Goal: Task Accomplishment & Management: Use online tool/utility

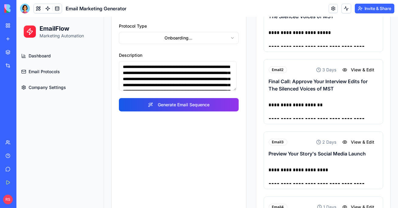
scroll to position [36, 0]
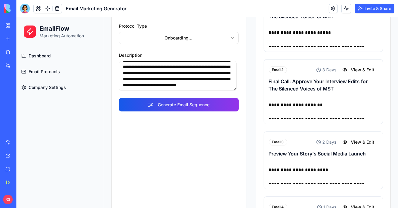
click at [4, 26] on link "My Workspace" at bounding box center [14, 25] width 24 height 12
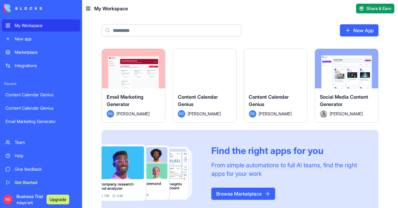
click at [356, 108] on div "Social Media Content Generator" at bounding box center [347, 101] width 54 height 17
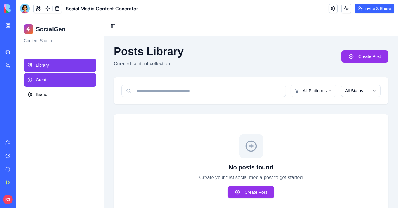
click at [71, 83] on link "Create" at bounding box center [60, 79] width 73 height 13
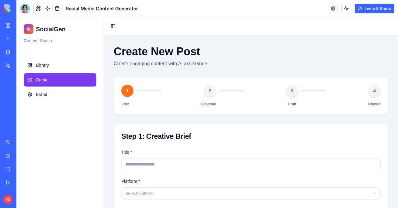
scroll to position [115, 0]
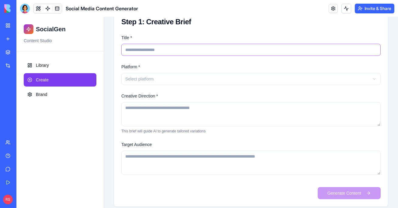
click at [154, 50] on input "Title *" at bounding box center [250, 50] width 259 height 12
type input "*"
type input "**********"
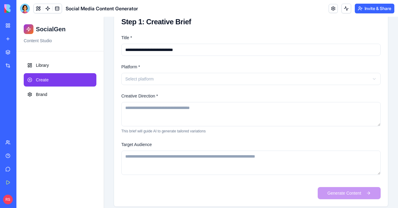
click at [152, 81] on html "**********" at bounding box center [207, 59] width 382 height 314
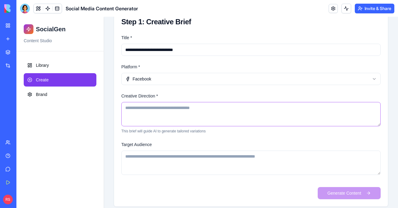
click at [173, 110] on textarea "Creative Direction *" at bounding box center [250, 114] width 259 height 24
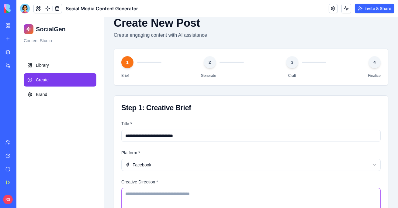
scroll to position [0, 0]
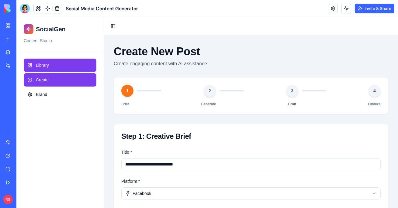
click at [80, 65] on link "Library" at bounding box center [60, 65] width 73 height 13
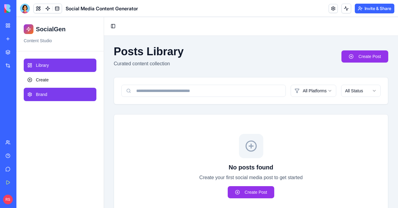
click at [56, 95] on link "Brand" at bounding box center [60, 94] width 73 height 13
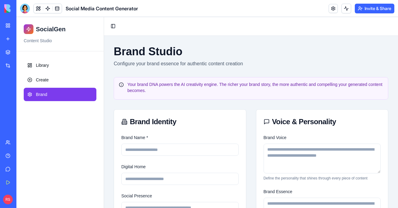
scroll to position [115, 0]
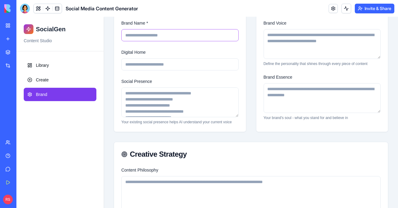
click at [148, 40] on input "Brand Name *" at bounding box center [179, 35] width 117 height 12
type input "**********"
click at [168, 62] on input "Digital Home" at bounding box center [179, 64] width 117 height 12
type input "**********"
click at [158, 106] on textarea "Social Presence" at bounding box center [179, 103] width 117 height 30
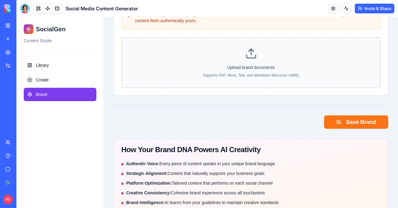
scroll to position [273, 0]
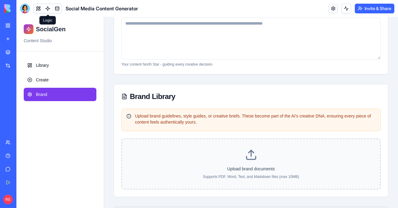
click at [50, 8] on link at bounding box center [47, 8] width 9 height 9
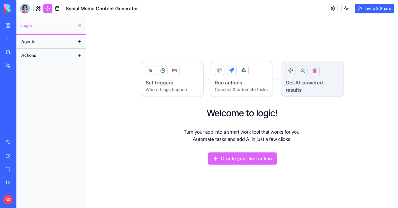
click at [37, 40] on button "Agents" at bounding box center [46, 42] width 56 height 10
click at [81, 43] on button at bounding box center [80, 42] width 10 height 10
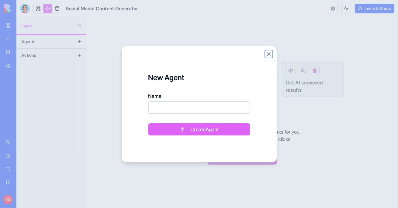
click at [268, 54] on button "Close" at bounding box center [269, 54] width 6 height 6
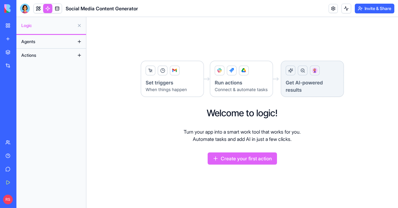
click at [29, 54] on span "Actions" at bounding box center [28, 55] width 15 height 6
click at [8, 22] on link "My Workspace" at bounding box center [14, 25] width 24 height 12
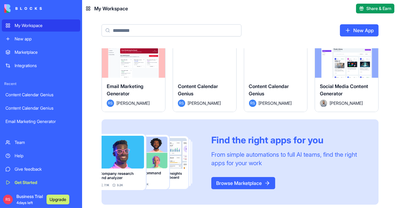
scroll to position [11, 0]
click at [268, 76] on div "Launch" at bounding box center [275, 58] width 63 height 40
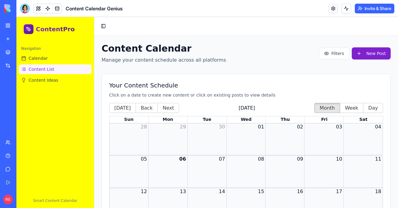
click at [66, 68] on link "Content List" at bounding box center [55, 69] width 73 height 10
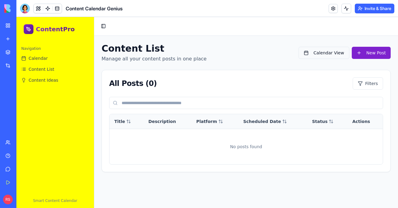
click at [333, 56] on button "Calendar View" at bounding box center [324, 53] width 51 height 12
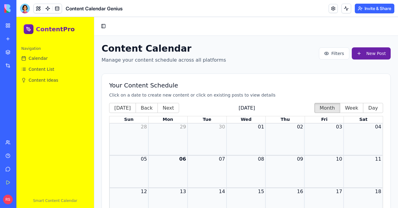
click at [361, 57] on button "New Post" at bounding box center [371, 53] width 39 height 12
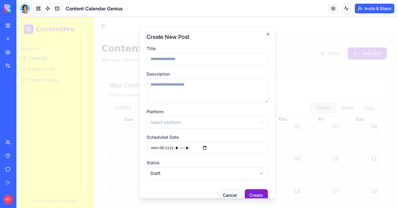
click at [229, 193] on button "Cancel" at bounding box center [230, 195] width 24 height 12
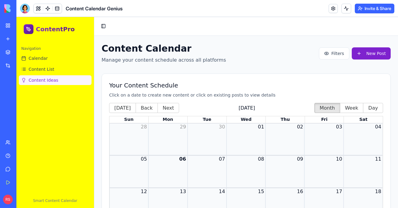
click at [66, 83] on link "Content Ideas" at bounding box center [55, 80] width 73 height 10
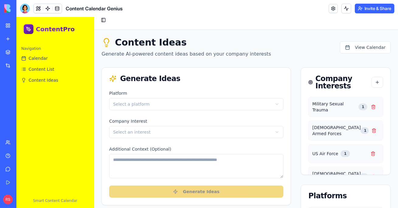
scroll to position [8, 0]
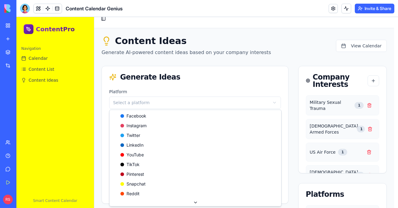
click at [184, 101] on html "ContentPro Navigation Calendar Content List Content Ideas Smart Content Calenda…" at bounding box center [207, 186] width 382 height 355
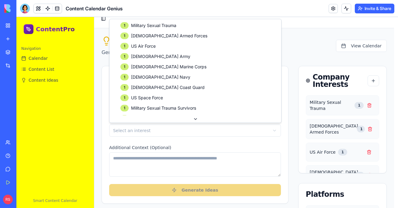
click at [175, 127] on html "ContentPro Navigation Calendar Content List Content Ideas Smart Content Calenda…" at bounding box center [207, 186] width 382 height 355
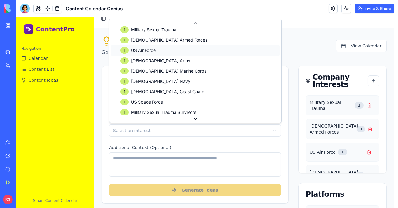
scroll to position [29, 0]
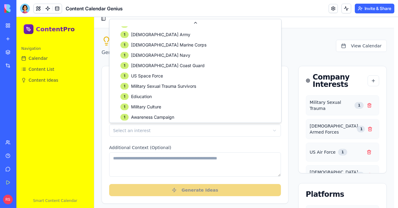
drag, startPoint x: 190, startPoint y: 82, endPoint x: 186, endPoint y: 87, distance: 5.8
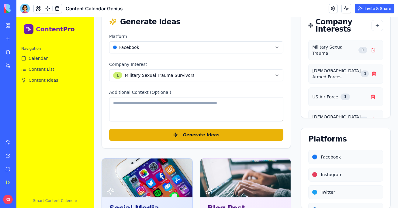
scroll to position [64, 0]
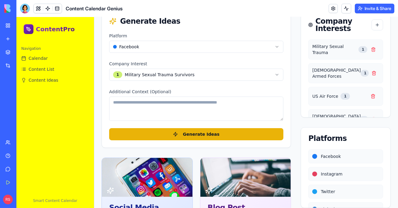
click at [182, 107] on textarea "Additional Context (Optional)" at bounding box center [196, 109] width 174 height 24
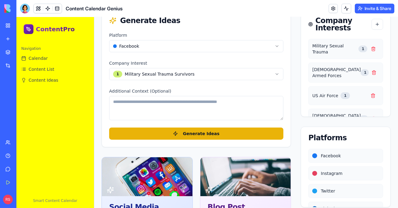
scroll to position [64, 0]
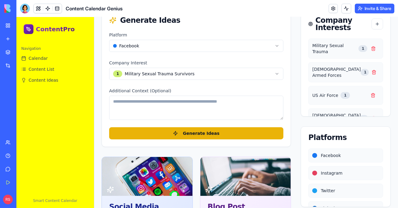
click at [148, 104] on textarea "Additional Context (Optional)" at bounding box center [196, 108] width 174 height 24
paste textarea "**********"
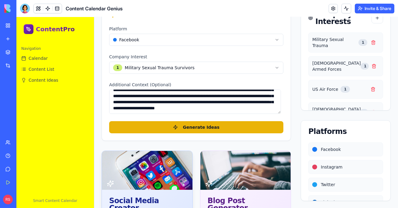
scroll to position [156, 0]
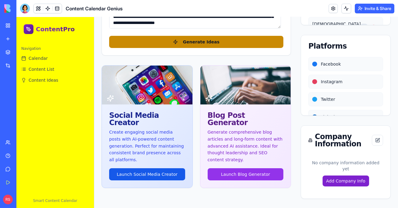
type textarea "**********"
click at [200, 43] on span "Generate Ideas" at bounding box center [201, 42] width 36 height 6
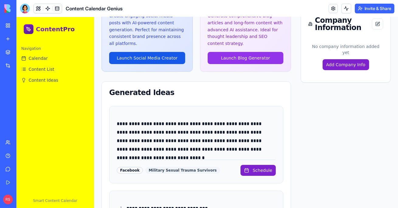
scroll to position [267, 0]
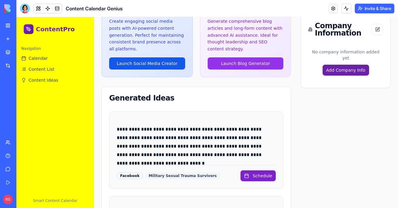
click at [349, 65] on button "Add Company Info" at bounding box center [346, 70] width 47 height 11
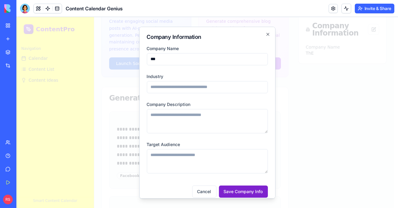
type input "**********"
click at [208, 89] on input "Industry" at bounding box center [207, 87] width 121 height 12
type input "*"
type input "*******"
click at [205, 127] on textarea "Company Description" at bounding box center [207, 121] width 121 height 24
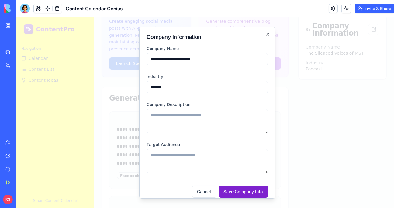
click at [231, 122] on textarea "Company Description" at bounding box center [207, 121] width 121 height 24
click at [178, 112] on textarea "Company Description" at bounding box center [207, 121] width 121 height 24
paste textarea "**********"
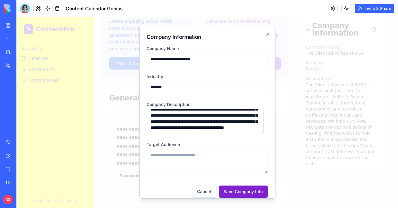
scroll to position [30, 0]
type textarea "**********"
click at [199, 161] on textarea "Target Audience" at bounding box center [207, 161] width 121 height 24
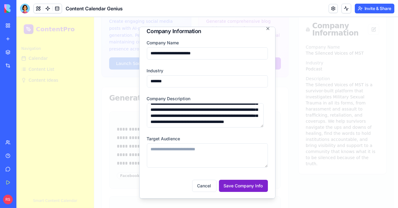
scroll to position [6, 0]
click at [161, 151] on textarea "Target Audience" at bounding box center [207, 155] width 121 height 24
paste textarea "**********"
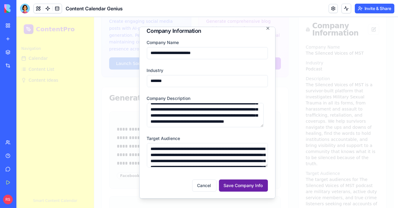
scroll to position [27, 0]
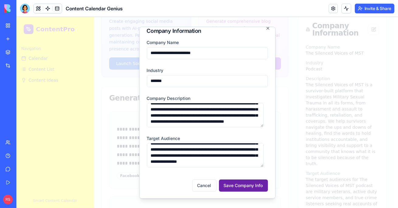
type textarea "**********"
click at [235, 185] on button "Save Company Info" at bounding box center [243, 185] width 49 height 12
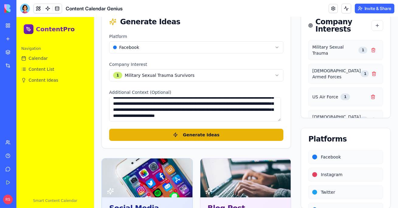
scroll to position [0, 0]
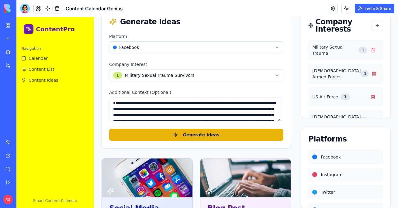
click at [167, 101] on textarea "**********" at bounding box center [195, 109] width 172 height 24
click at [170, 103] on textarea "**********" at bounding box center [195, 109] width 172 height 24
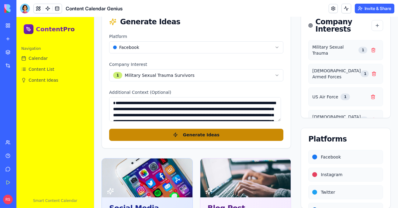
type textarea "**********"
click at [190, 132] on span "Generate Ideas" at bounding box center [201, 135] width 36 height 6
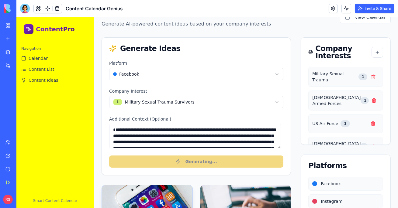
scroll to position [35, 0]
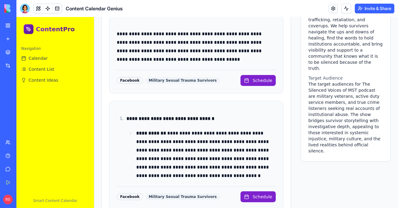
scroll to position [287, 0]
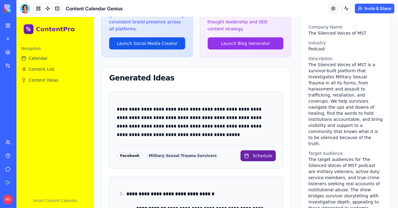
click at [256, 153] on span "Schedule" at bounding box center [262, 156] width 19 height 6
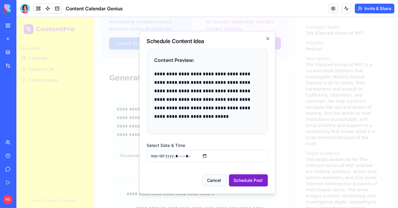
click at [208, 181] on button "Cancel" at bounding box center [214, 181] width 24 height 12
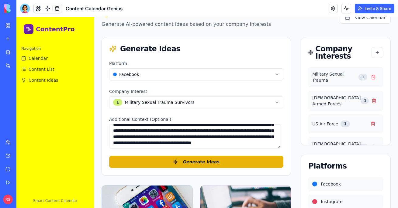
scroll to position [19, 0]
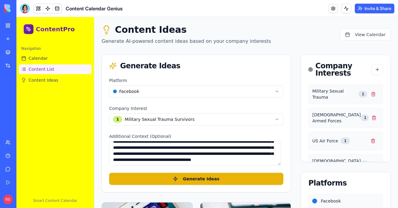
click at [47, 70] on span "Content List" at bounding box center [42, 69] width 26 height 6
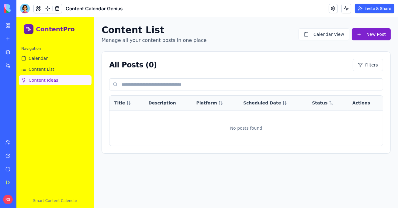
click at [47, 80] on span "Content Ideas" at bounding box center [44, 80] width 30 height 6
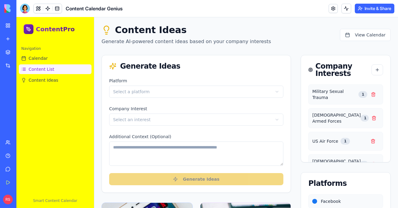
click at [47, 70] on span "Content List" at bounding box center [42, 69] width 26 height 6
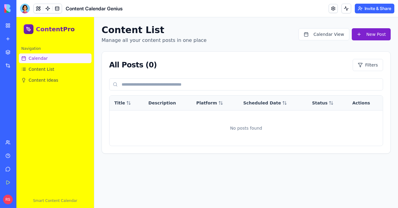
click at [49, 55] on link "Calendar" at bounding box center [55, 59] width 73 height 10
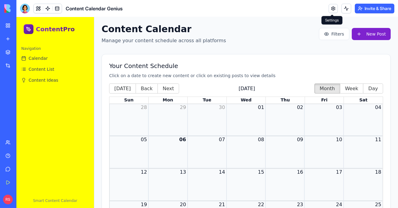
scroll to position [20, 0]
click at [334, 7] on link at bounding box center [333, 8] width 9 height 9
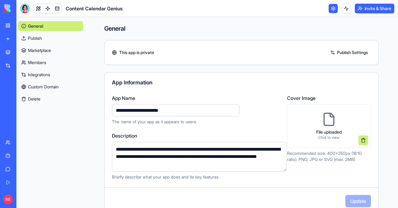
click at [335, 8] on link at bounding box center [333, 8] width 9 height 9
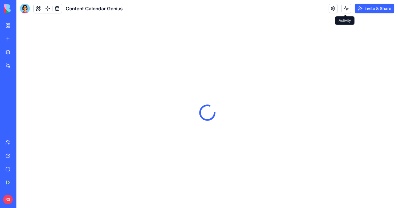
click at [346, 9] on button at bounding box center [347, 9] width 10 height 10
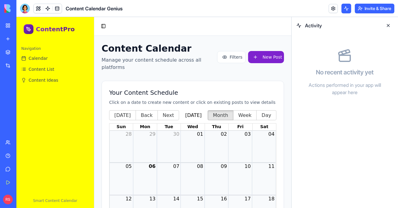
click at [389, 25] on button at bounding box center [389, 26] width 10 height 10
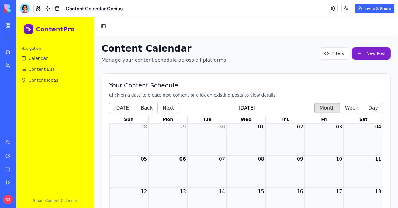
click at [23, 27] on div "My Workspace" at bounding box center [19, 26] width 8 height 6
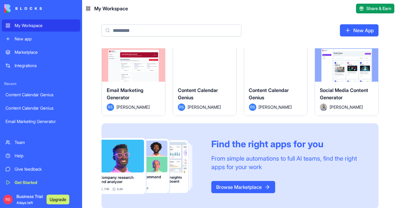
scroll to position [13, 0]
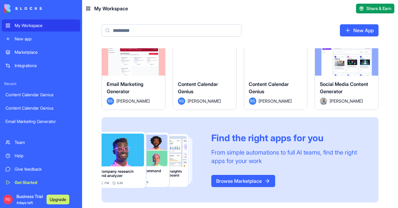
click at [189, 31] on input at bounding box center [172, 30] width 140 height 12
click at [203, 30] on input at bounding box center [172, 30] width 140 height 12
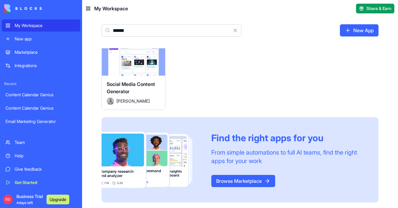
type input "******"
click at [136, 96] on div "Social Media Content Generator" at bounding box center [134, 89] width 54 height 17
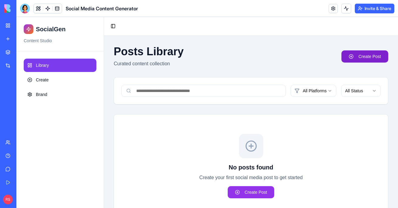
click at [356, 57] on link "Create Post" at bounding box center [365, 56] width 47 height 12
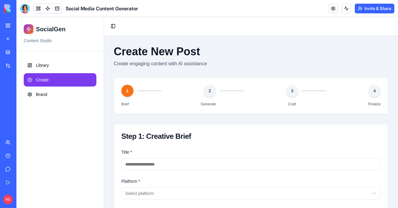
scroll to position [114, 0]
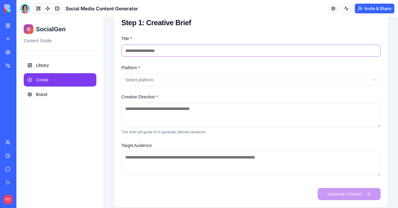
click at [259, 48] on input "Title *" at bounding box center [250, 51] width 259 height 12
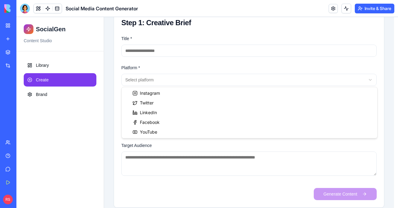
click at [190, 82] on html "SocialGen Content Studio Library Create Brand Toggle Sidebar Create New Post Cr…" at bounding box center [207, 60] width 382 height 314
click at [46, 91] on html "SocialGen Content Studio Library Create Brand Toggle Sidebar Create New Post Cr…" at bounding box center [207, 60] width 382 height 314
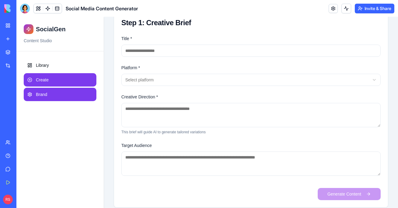
click at [48, 95] on link "Brand" at bounding box center [60, 94] width 73 height 13
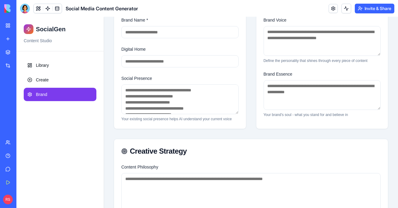
scroll to position [117, 0]
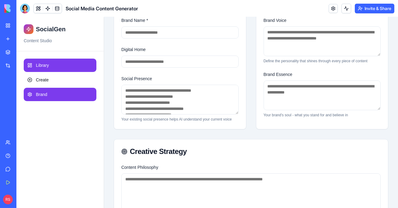
click at [44, 65] on span "Library" at bounding box center [42, 65] width 13 height 6
